Goal: Task Accomplishment & Management: Manage account settings

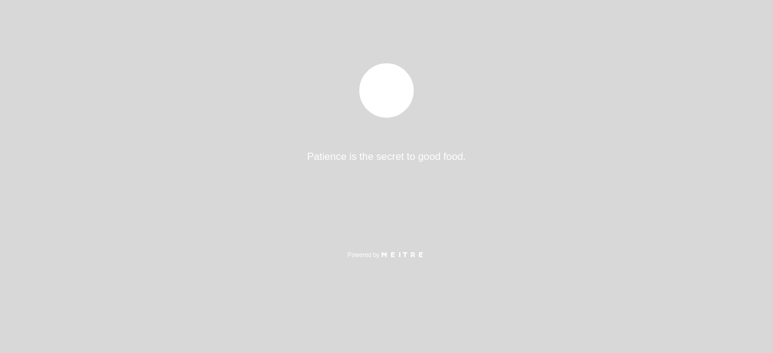
select select "es"
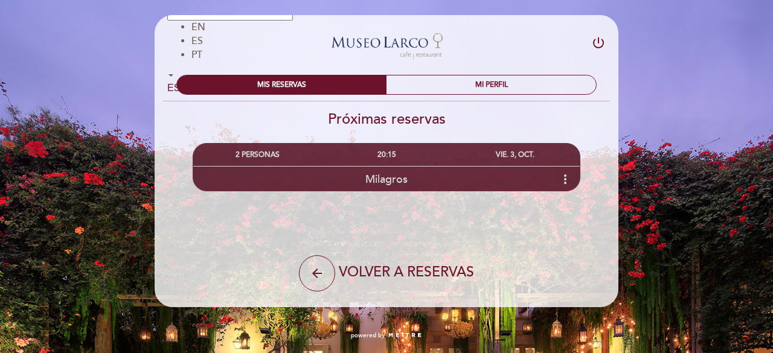
click at [568, 178] on icon "more_vert" at bounding box center [565, 179] width 14 height 14
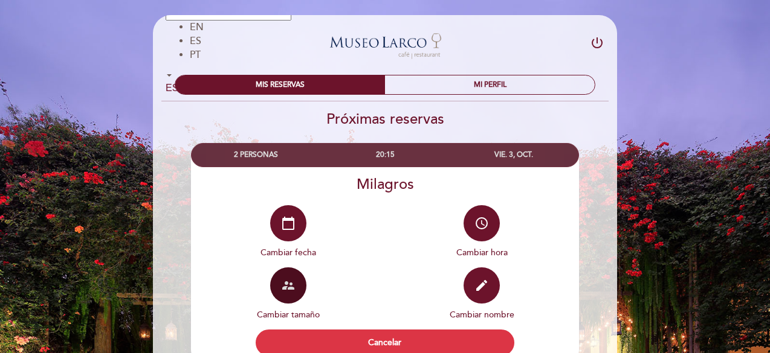
click at [292, 274] on button "supervisor_account" at bounding box center [288, 286] width 36 height 36
